Goal: Find specific page/section: Find specific page/section

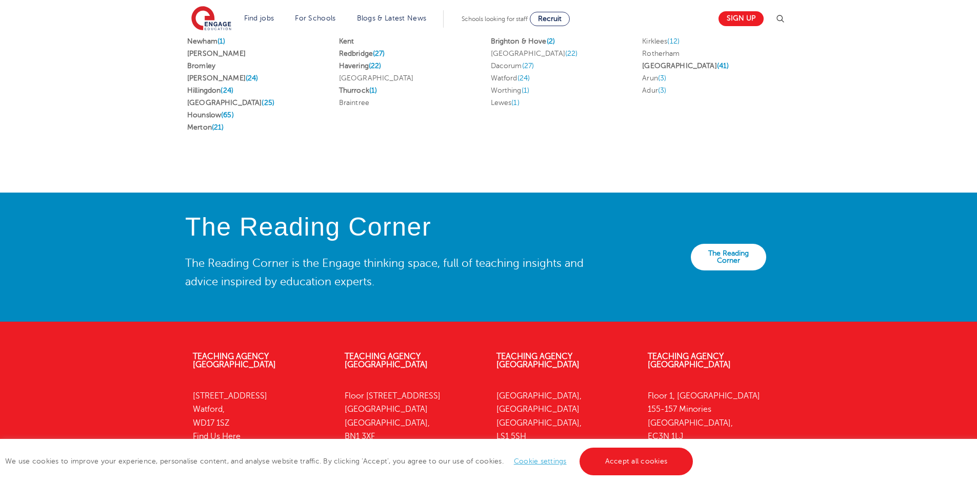
scroll to position [2205, 0]
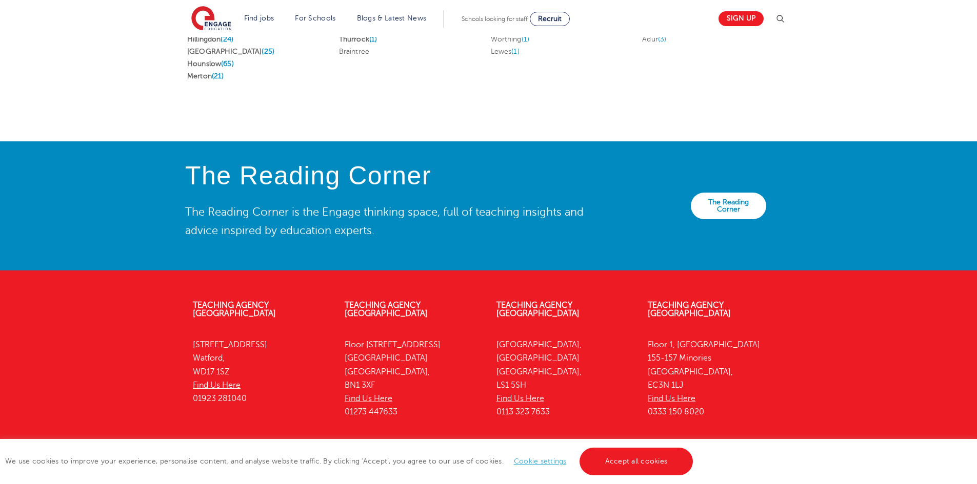
click at [563, 286] on div "Teaching Agency Leeds Yorkshire House, Greek Street Leeds, LS1 5SH Find Us Here…" at bounding box center [565, 361] width 152 height 151
drag, startPoint x: 563, startPoint y: 285, endPoint x: 564, endPoint y: 309, distance: 24.1
click at [564, 309] on div "Teaching Agency Leeds Yorkshire House, Greek Street Leeds, LS1 5SH Find Us Here…" at bounding box center [565, 361] width 152 height 151
click at [560, 301] on link "Teaching Agency [GEOGRAPHIC_DATA]" at bounding box center [537, 309] width 83 height 17
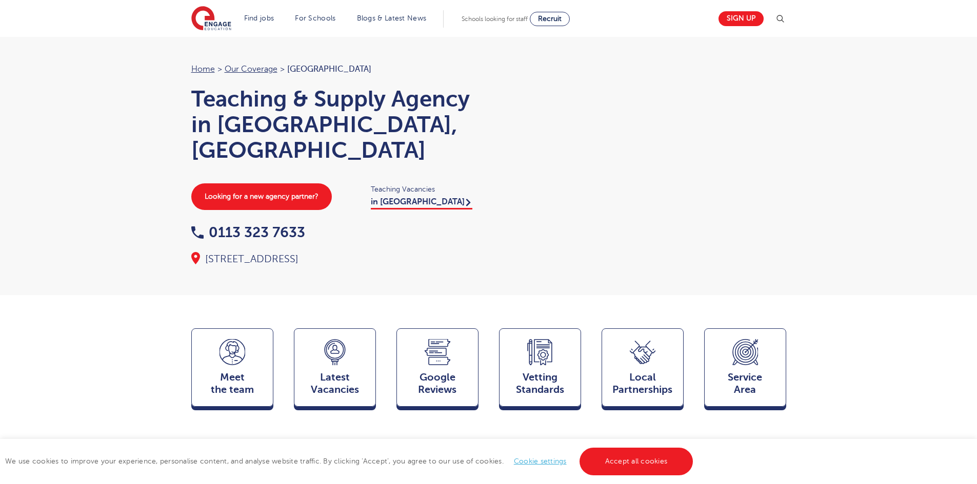
click at [510, 236] on div at bounding box center [642, 155] width 287 height 185
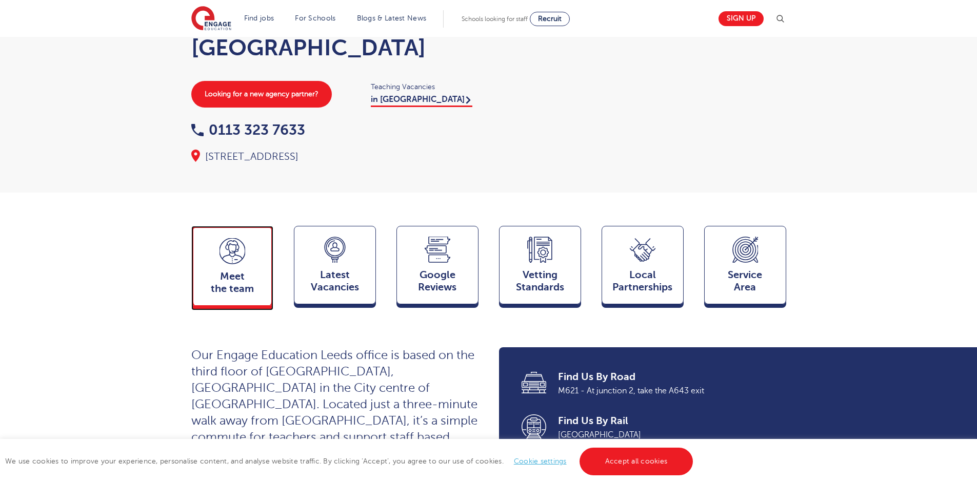
click at [239, 278] on div "Meet the team Team" at bounding box center [232, 266] width 82 height 80
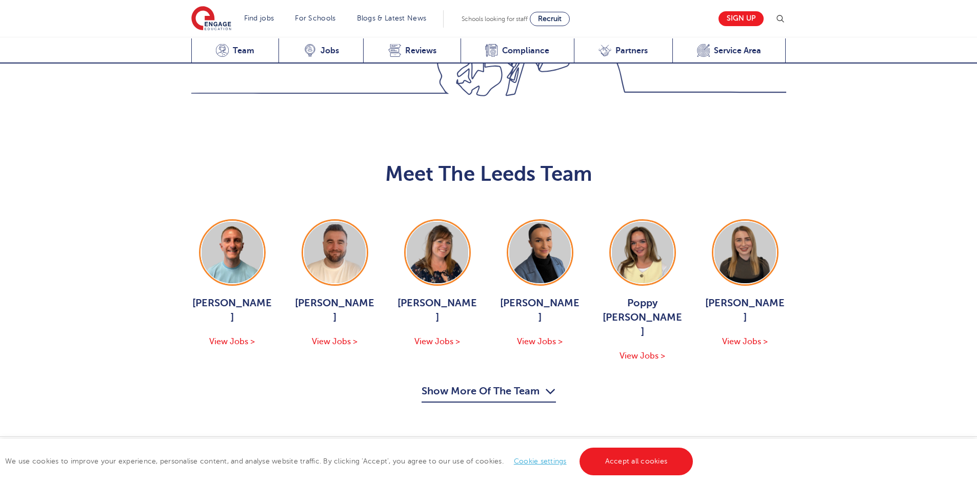
scroll to position [1120, 0]
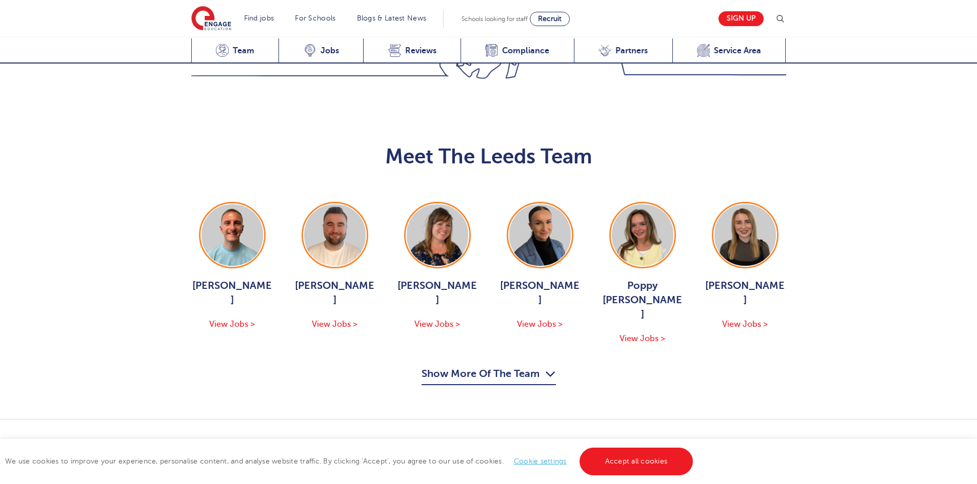
click at [337, 239] on div "[PERSON_NAME] View Jobs > [PERSON_NAME] View Jobs > [PERSON_NAME] View Jobs > […" at bounding box center [488, 294] width 615 height 184
click at [330, 238] on div "[PERSON_NAME] View Jobs > [PERSON_NAME] View Jobs > [PERSON_NAME] View Jobs > […" at bounding box center [488, 294] width 615 height 184
drag, startPoint x: 330, startPoint y: 238, endPoint x: 334, endPoint y: 253, distance: 15.1
click at [334, 253] on div "[PERSON_NAME] View Jobs > [PERSON_NAME] View Jobs > [PERSON_NAME] View Jobs > […" at bounding box center [488, 294] width 615 height 184
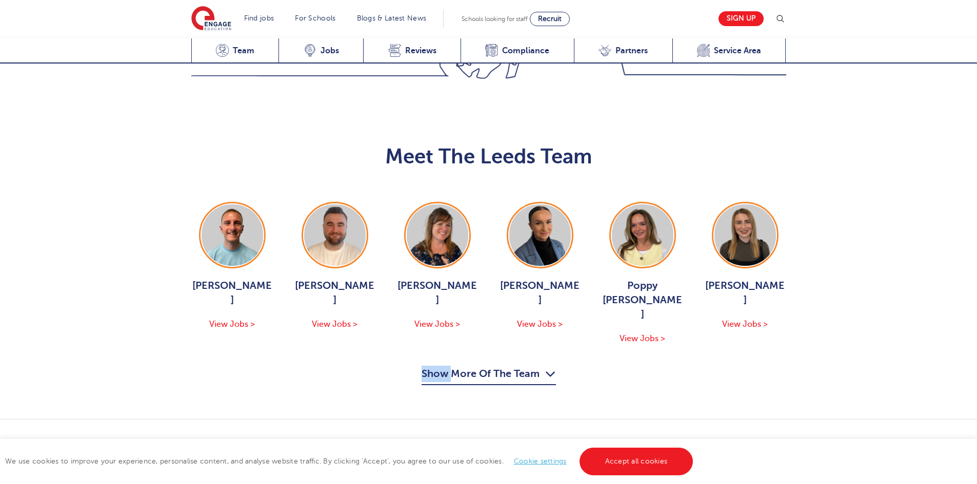
click at [334, 253] on div "[PERSON_NAME] View Jobs > [PERSON_NAME] View Jobs > [PERSON_NAME] View Jobs > […" at bounding box center [488, 294] width 615 height 184
click at [332, 234] on div "[PERSON_NAME] View Jobs > [PERSON_NAME] View Jobs > [PERSON_NAME] View Jobs > […" at bounding box center [488, 294] width 615 height 184
click at [328, 320] on span "View Jobs >" at bounding box center [335, 324] width 46 height 9
click at [357, 273] on div "Meet The Leeds Team [PERSON_NAME] View Jobs > [PERSON_NAME] View Jobs > [PERSON…" at bounding box center [488, 258] width 977 height 321
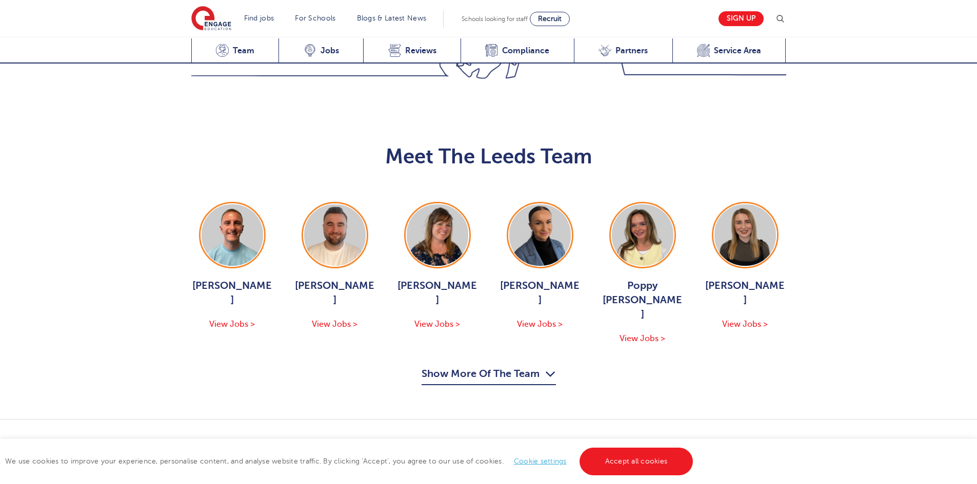
drag, startPoint x: 668, startPoint y: 275, endPoint x: 672, endPoint y: 279, distance: 6.2
click at [672, 279] on div "Meet The Leeds Team [PERSON_NAME] View Jobs > [PERSON_NAME] View Jobs > [PERSON…" at bounding box center [488, 258] width 977 height 321
drag, startPoint x: 672, startPoint y: 279, endPoint x: 659, endPoint y: 280, distance: 12.8
click at [667, 280] on div "Meet The Leeds Team [PERSON_NAME] View Jobs > [PERSON_NAME] View Jobs > [PERSON…" at bounding box center [488, 258] width 977 height 321
drag, startPoint x: 659, startPoint y: 280, endPoint x: 639, endPoint y: 278, distance: 20.1
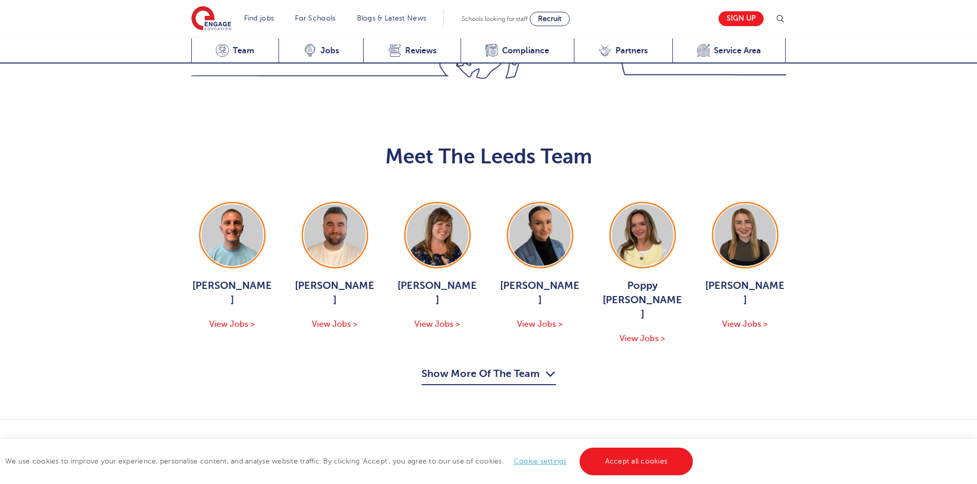
click at [639, 278] on div "Meet The Leeds Team [PERSON_NAME] View Jobs > [PERSON_NAME] View Jobs > [PERSON…" at bounding box center [488, 258] width 977 height 321
drag, startPoint x: 737, startPoint y: 262, endPoint x: 632, endPoint y: 269, distance: 105.8
click at [633, 366] on div "Show More Of The Team Show Less Of The Team" at bounding box center [488, 375] width 595 height 19
click at [632, 366] on div "Show More Of The Team Show Less Of The Team" at bounding box center [488, 375] width 595 height 19
click at [549, 366] on icon "button" at bounding box center [550, 374] width 11 height 16
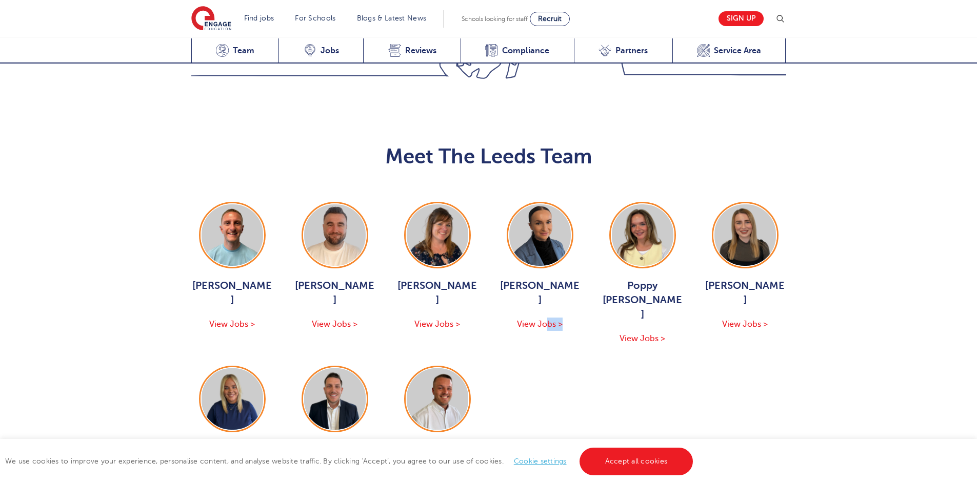
drag, startPoint x: 549, startPoint y: 260, endPoint x: 590, endPoint y: 303, distance: 59.1
click at [590, 303] on ul "[PERSON_NAME] View Jobs > [PERSON_NAME] View Jobs > [PERSON_NAME] View Jobs > […" at bounding box center [488, 349] width 595 height 294
